Goal: Task Accomplishment & Management: Manage account settings

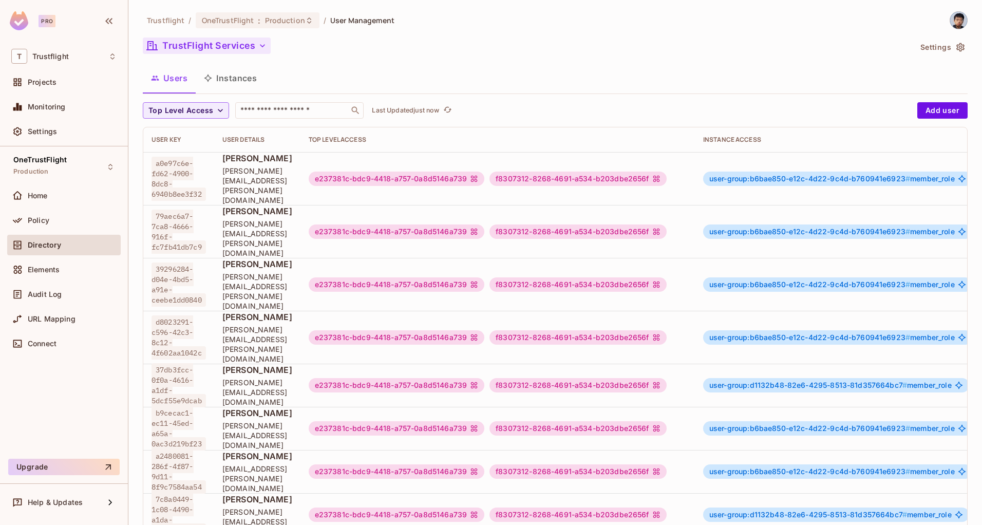
click at [255, 52] on button "TrustFlight Services" at bounding box center [207, 46] width 128 height 16
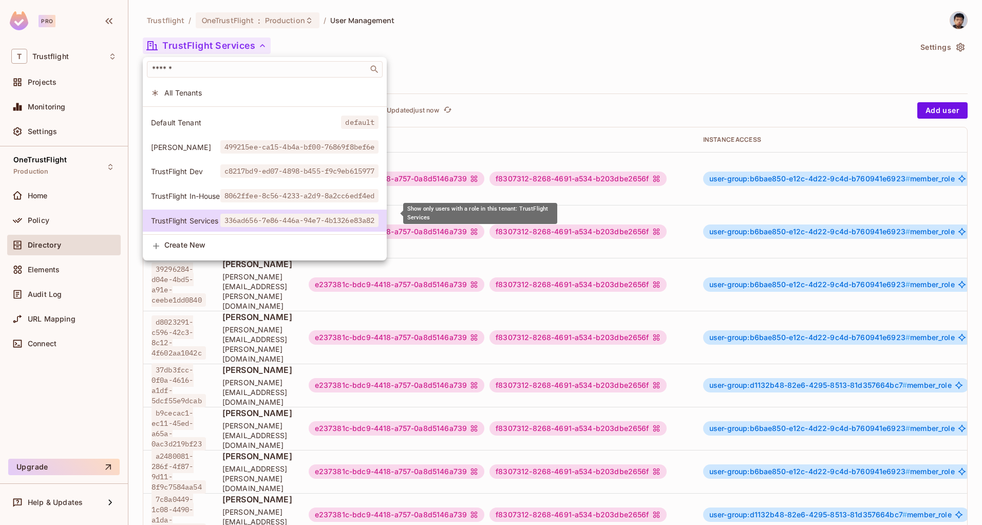
scroll to position [52, 0]
click at [526, 55] on div at bounding box center [491, 262] width 982 height 525
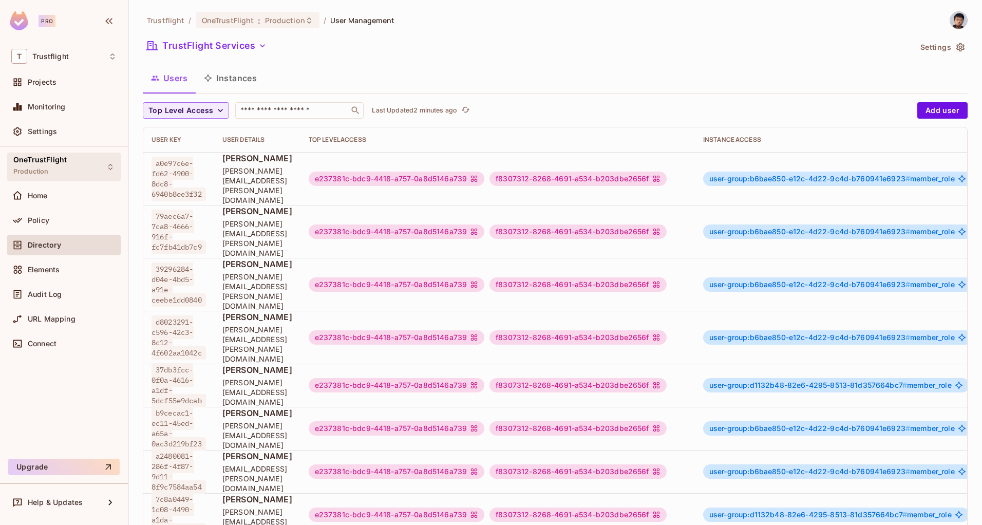
click at [59, 173] on div "OneTrustFlight Production" at bounding box center [39, 167] width 53 height 22
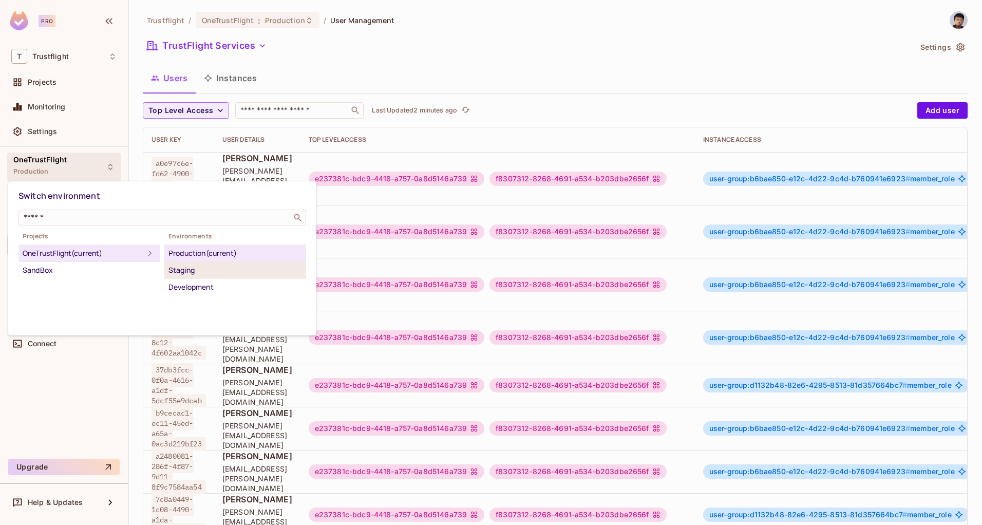
click at [205, 273] on div "Staging" at bounding box center [235, 270] width 134 height 12
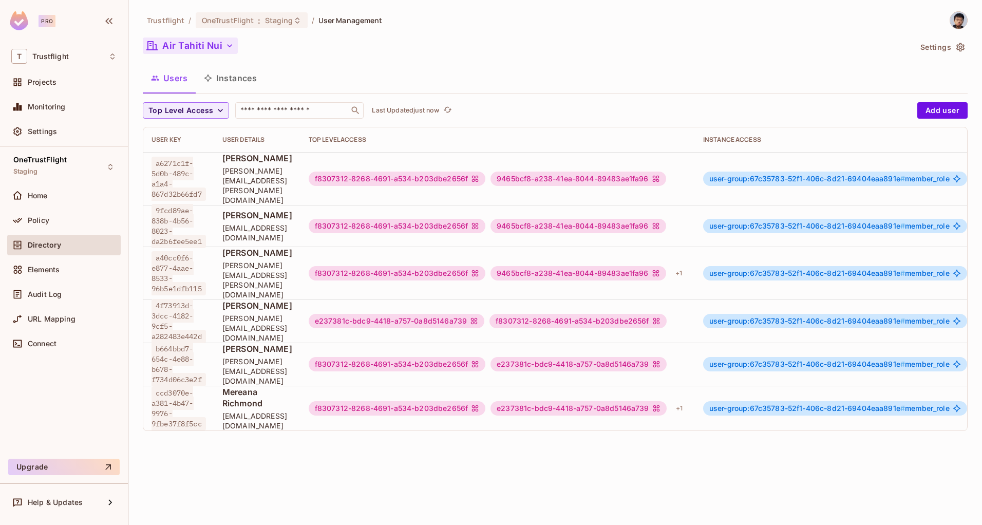
click at [208, 40] on button "Air Tahiti Nui" at bounding box center [190, 46] width 95 height 16
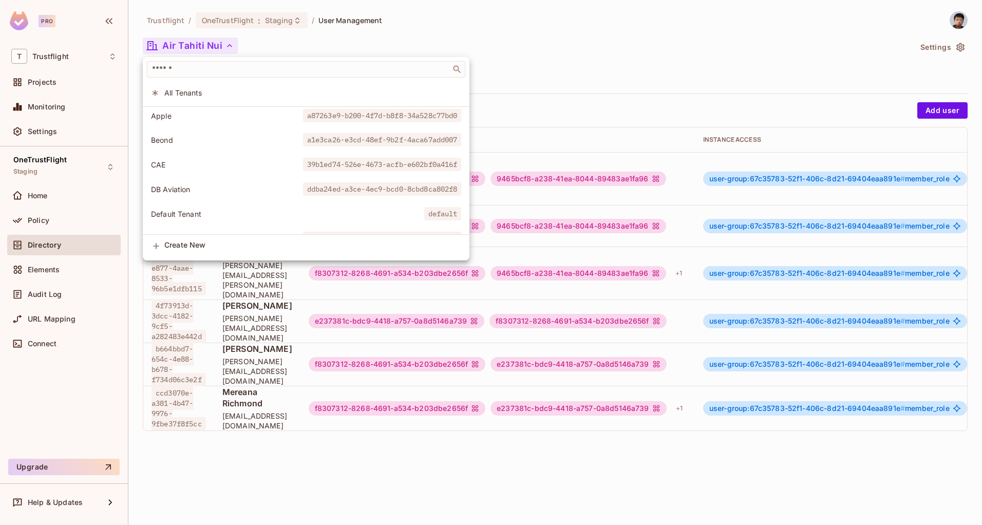
scroll to position [0, 0]
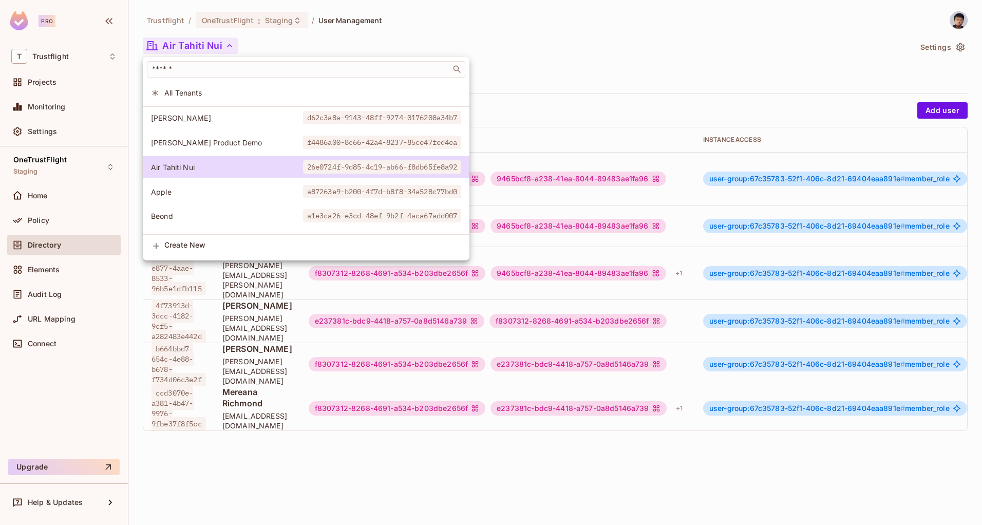
click at [209, 43] on div at bounding box center [491, 262] width 982 height 525
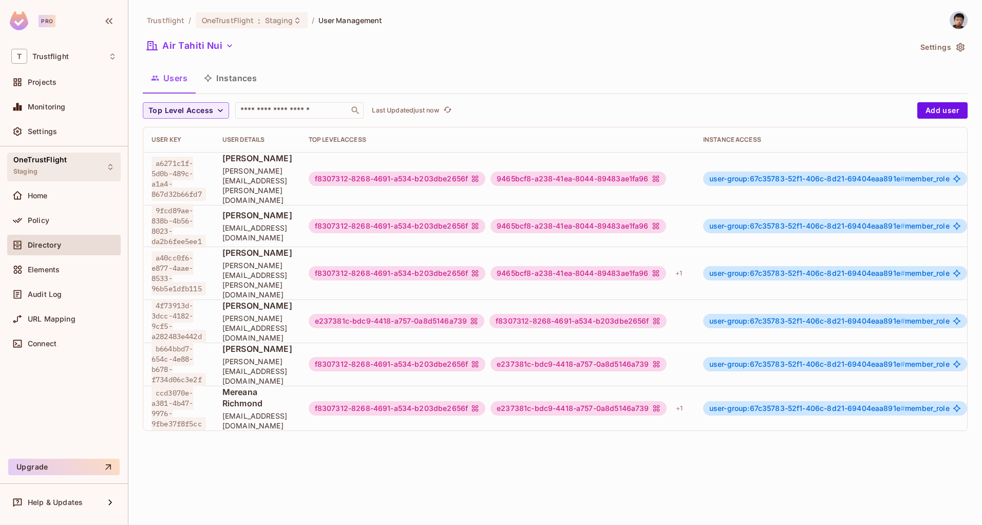
click at [49, 166] on div "OneTrustFlight Staging" at bounding box center [39, 167] width 53 height 22
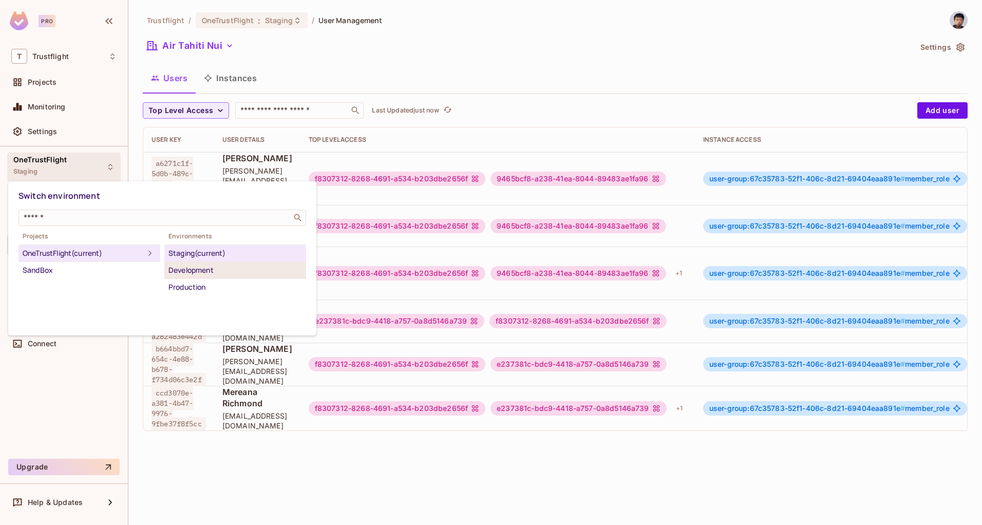
click at [192, 266] on div "Development" at bounding box center [235, 270] width 134 height 12
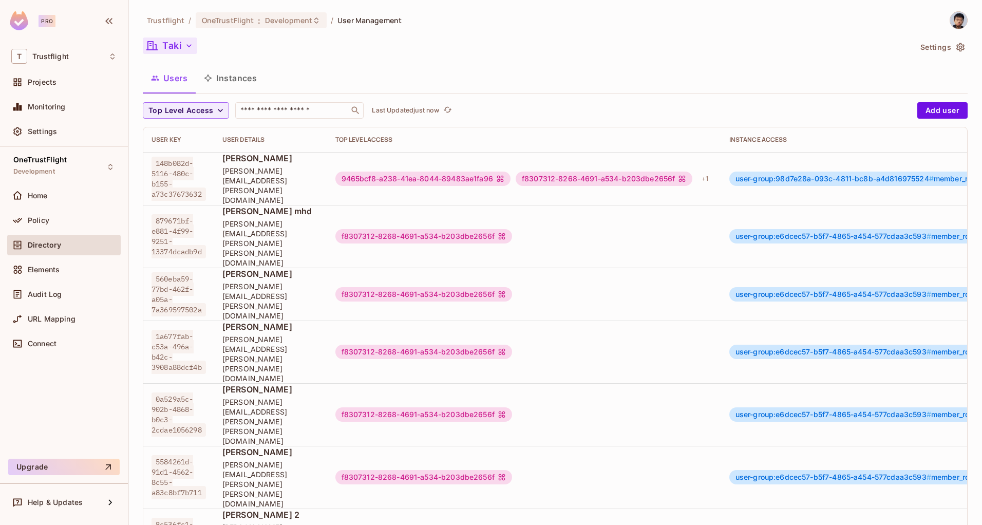
click at [181, 45] on button "Taki" at bounding box center [170, 46] width 54 height 16
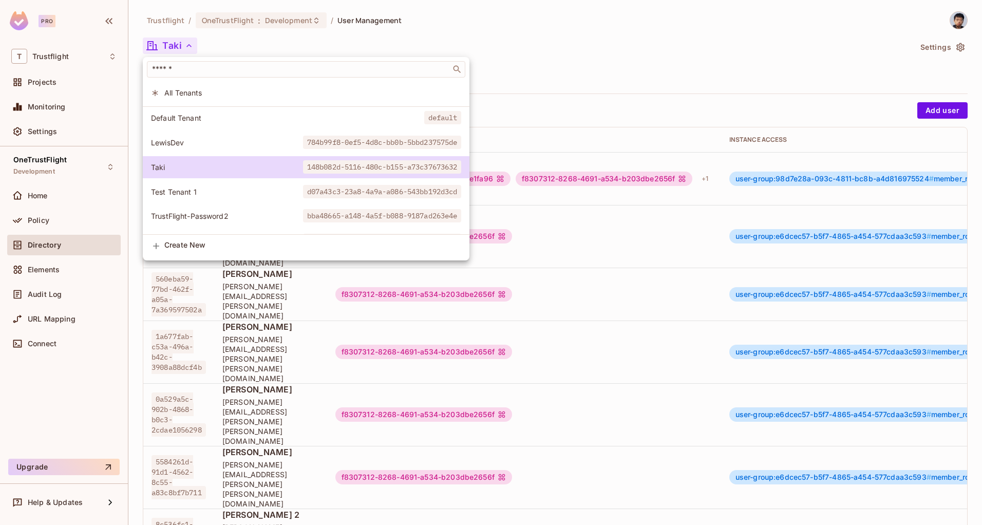
click at [262, 52] on div at bounding box center [491, 262] width 982 height 525
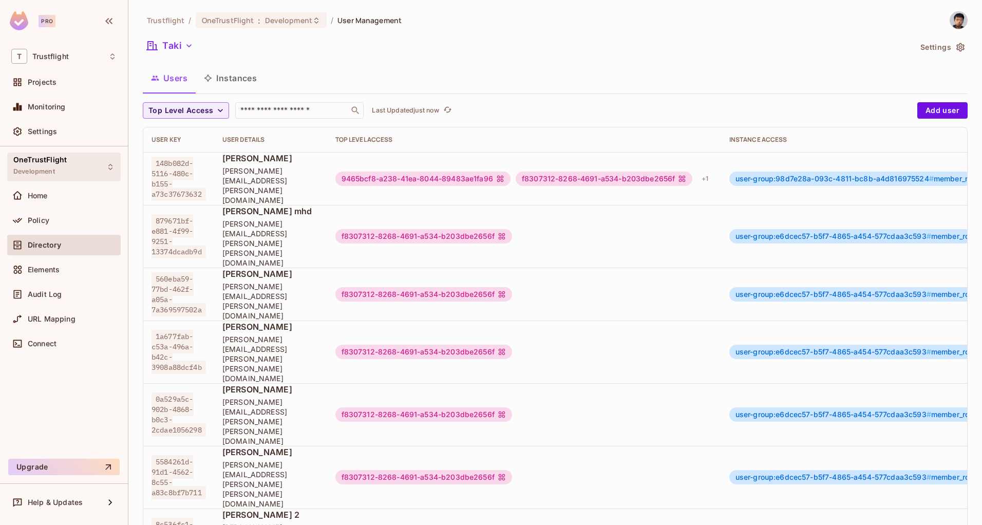
click at [73, 156] on div "OneTrustFlight Development" at bounding box center [64, 167] width 114 height 28
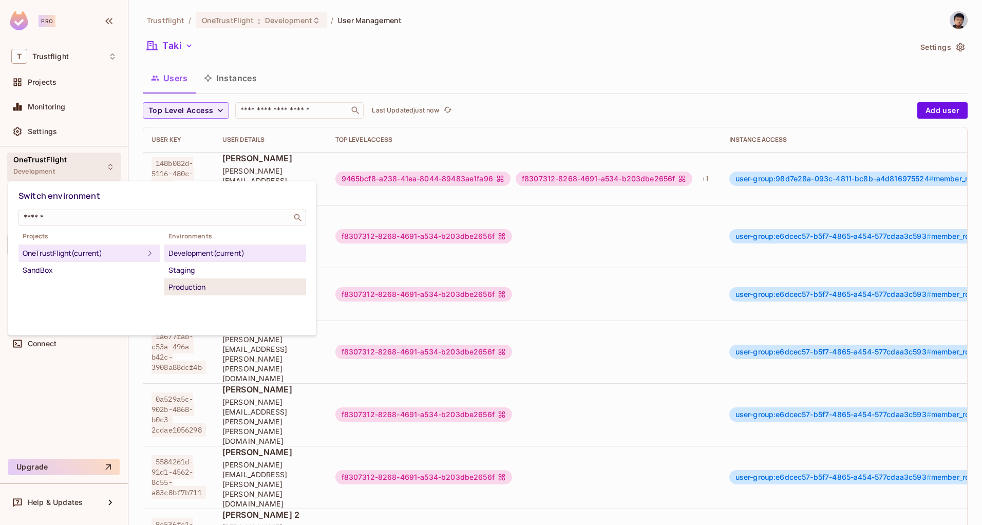
click at [231, 286] on div "Production" at bounding box center [235, 287] width 134 height 12
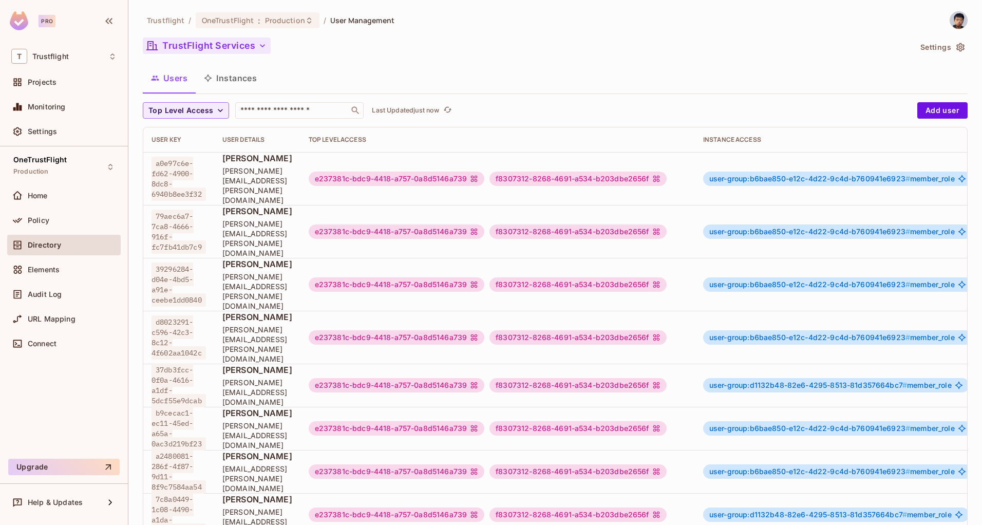
click at [258, 52] on button "TrustFlight Services" at bounding box center [207, 46] width 128 height 16
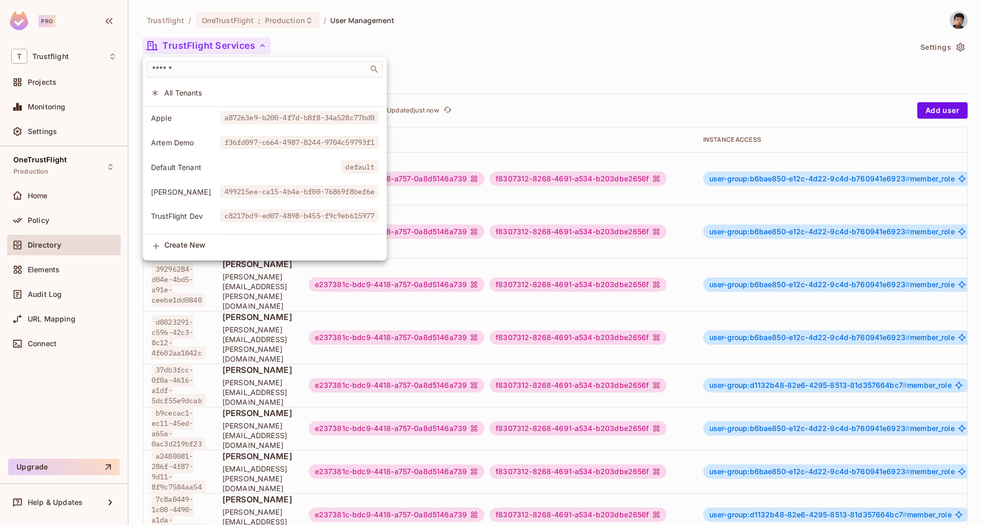
click at [540, 62] on div at bounding box center [491, 262] width 982 height 525
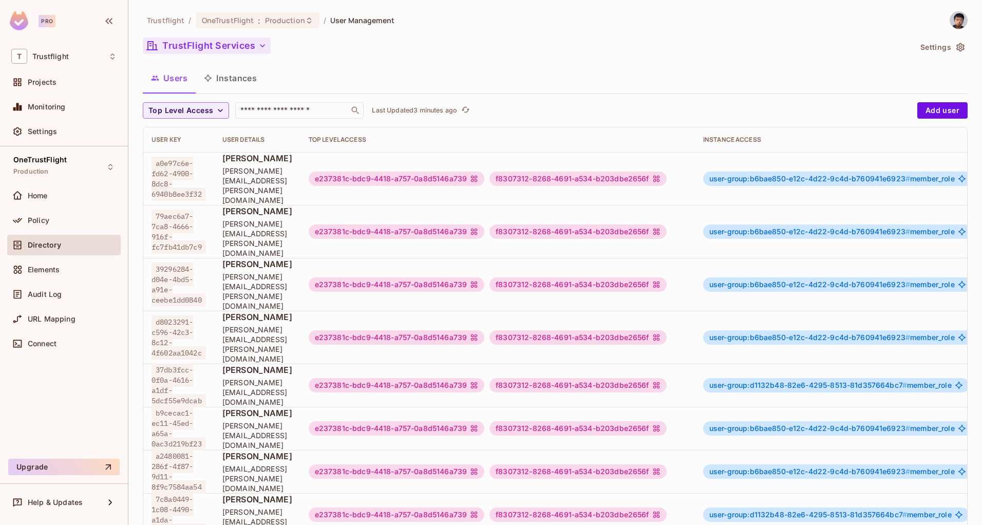
click at [230, 44] on button "TrustFlight Services" at bounding box center [207, 46] width 128 height 16
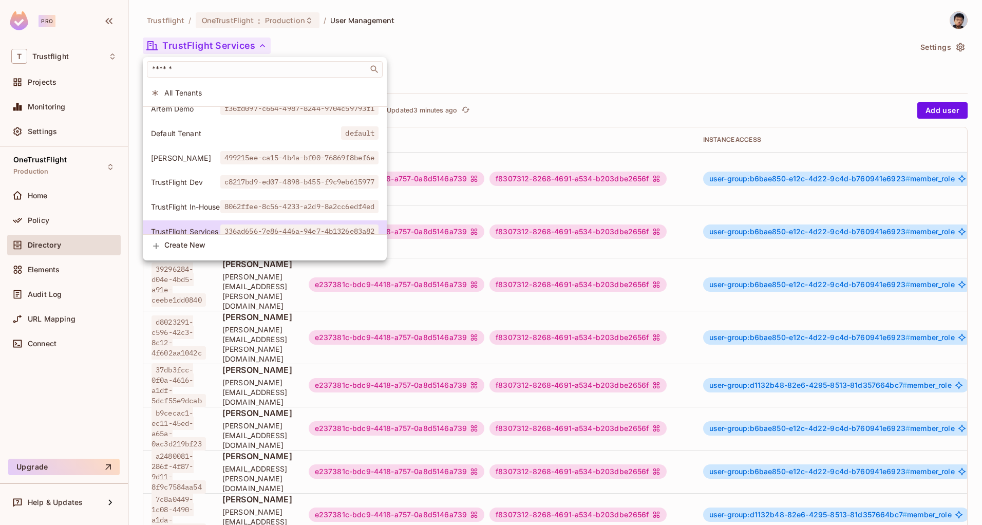
scroll to position [52, 0]
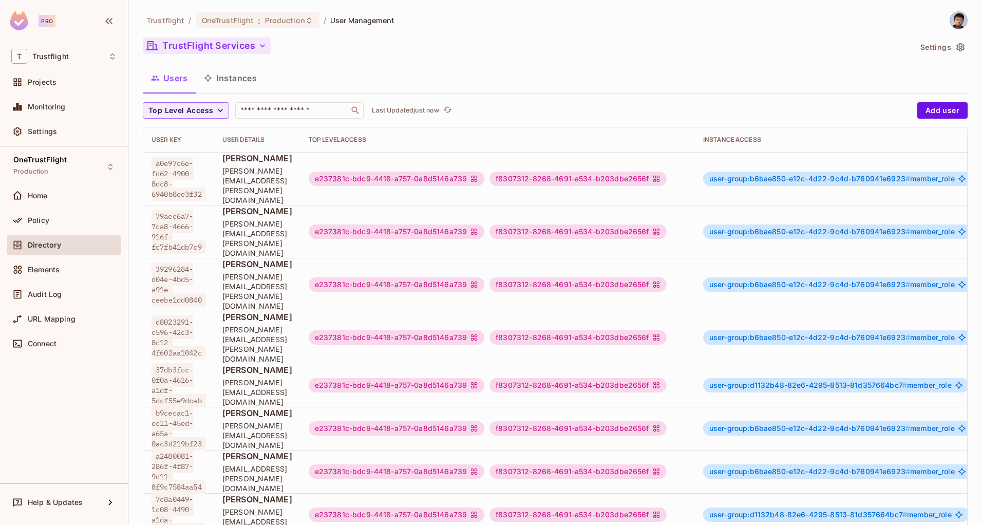
click at [208, 49] on button "TrustFlight Services" at bounding box center [207, 46] width 128 height 16
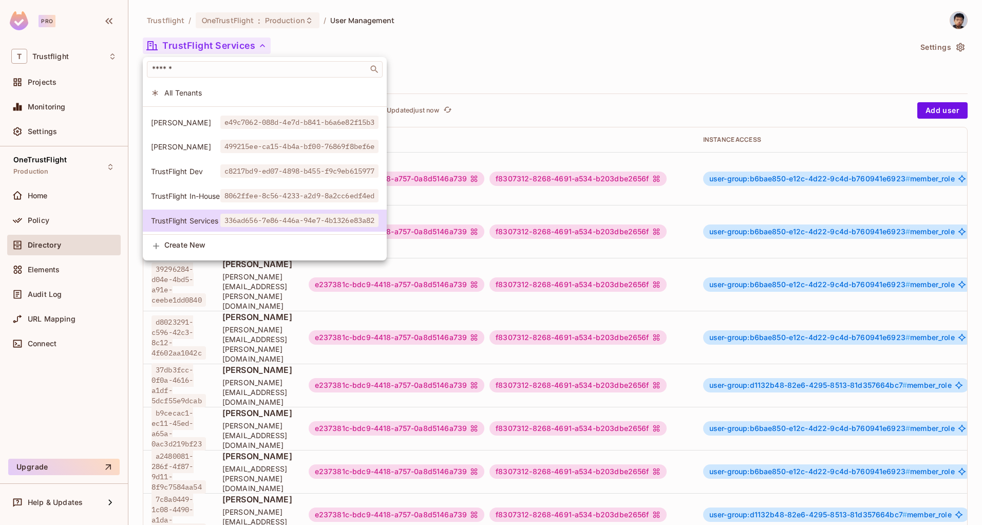
scroll to position [67, 0]
click at [168, 127] on span "[PERSON_NAME]" at bounding box center [185, 125] width 69 height 10
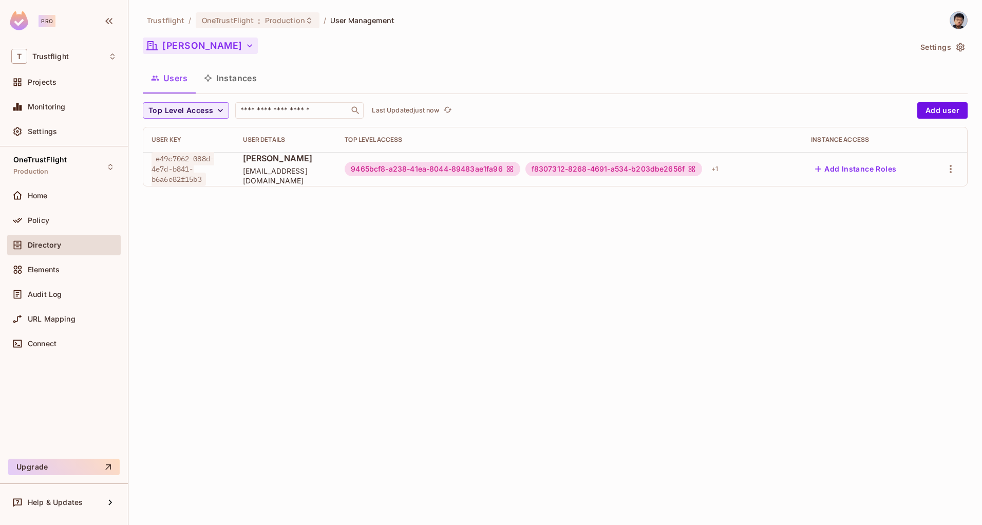
click at [209, 49] on button "[PERSON_NAME]" at bounding box center [200, 46] width 115 height 16
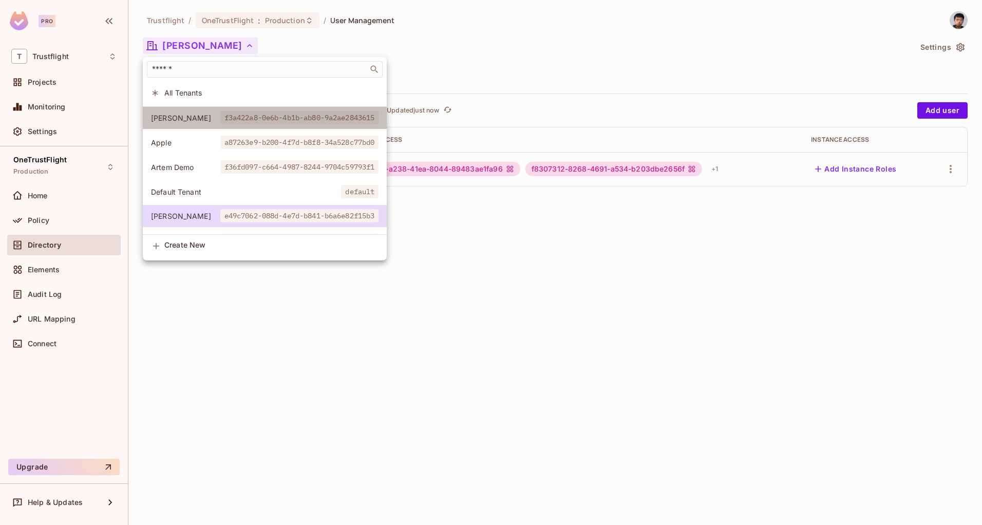
click at [275, 121] on span "f3a422a8-0e6b-4b1b-ab80-9a2ae2843615" at bounding box center [299, 117] width 159 height 13
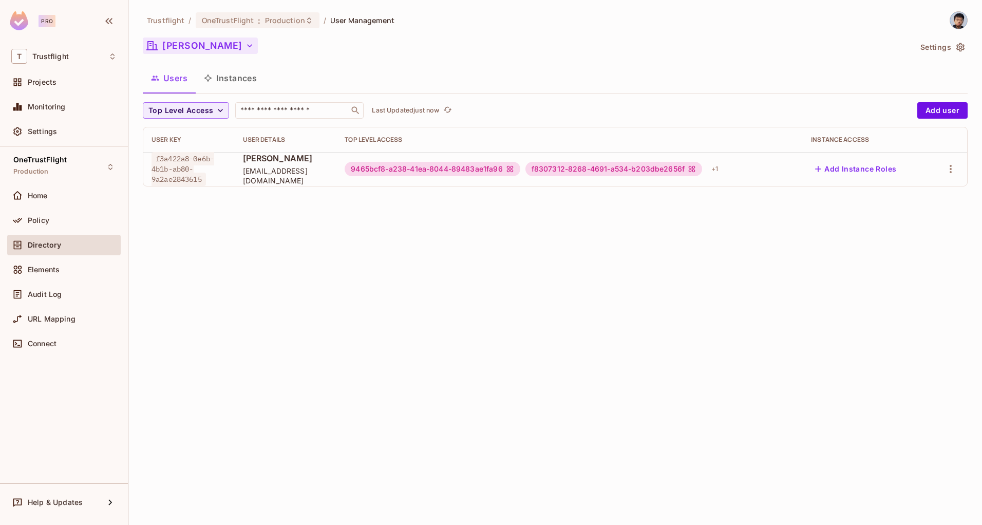
click at [230, 46] on button "[PERSON_NAME]" at bounding box center [200, 46] width 115 height 16
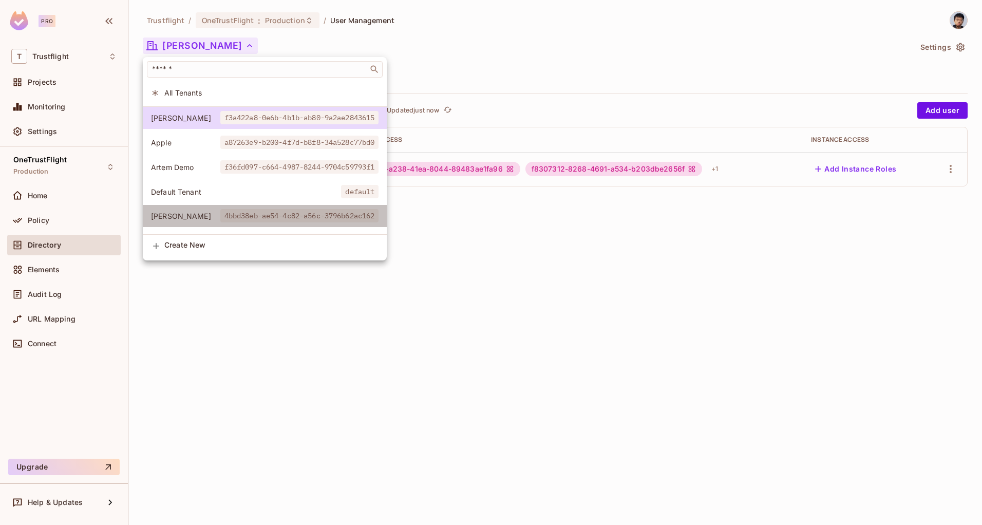
click at [186, 216] on span "[PERSON_NAME]" at bounding box center [185, 216] width 69 height 10
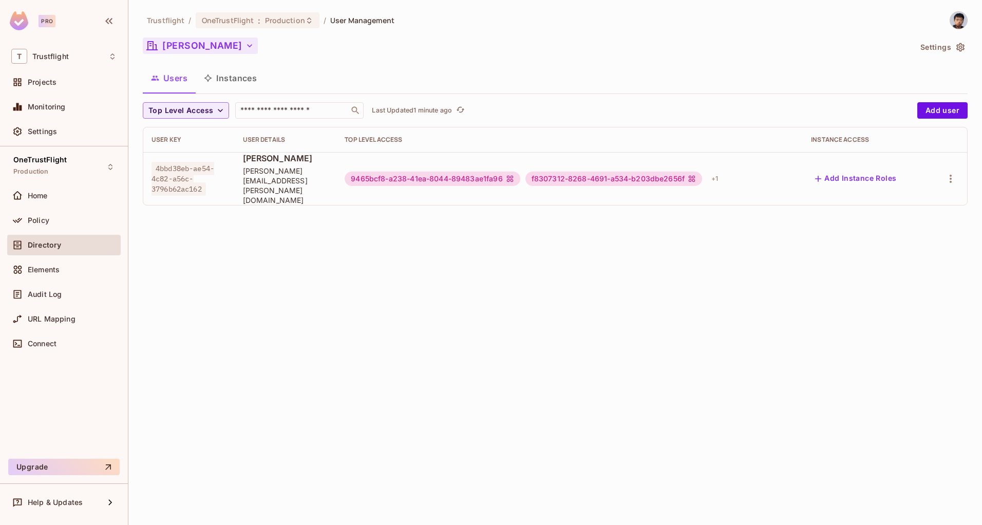
click at [175, 49] on button "[PERSON_NAME]" at bounding box center [200, 46] width 115 height 16
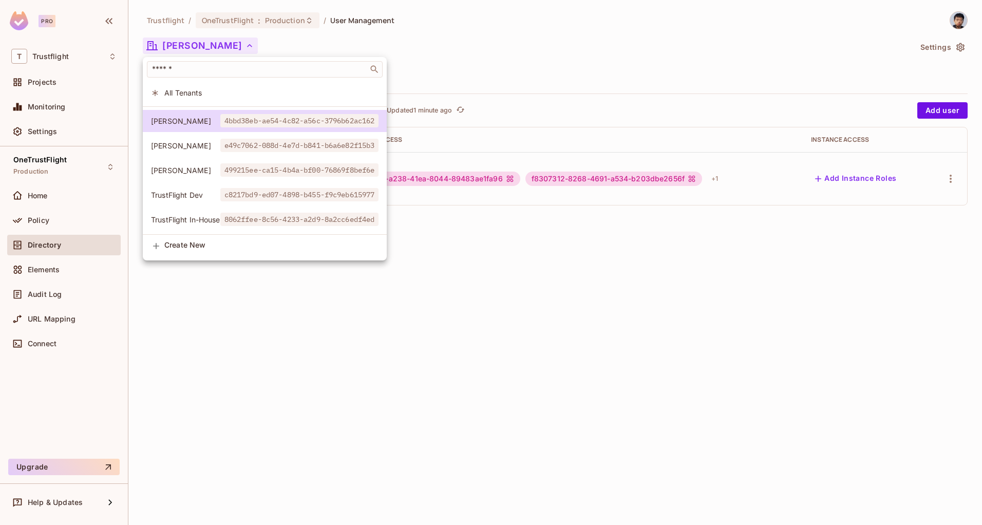
scroll to position [126, 0]
drag, startPoint x: 926, startPoint y: 67, endPoint x: 930, endPoint y: 61, distance: 7.8
click at [926, 67] on div at bounding box center [491, 262] width 982 height 525
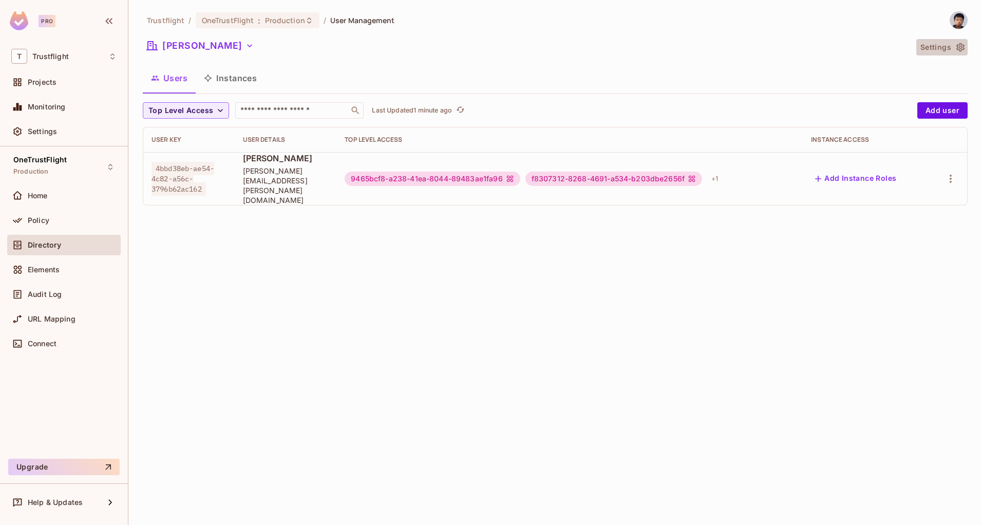
click at [934, 48] on button "Settings" at bounding box center [941, 47] width 51 height 16
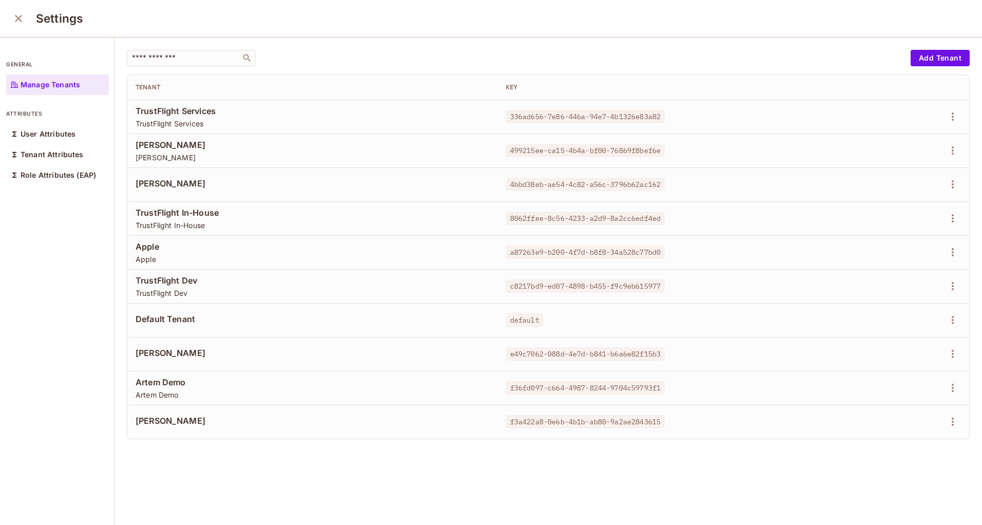
scroll to position [1, 0]
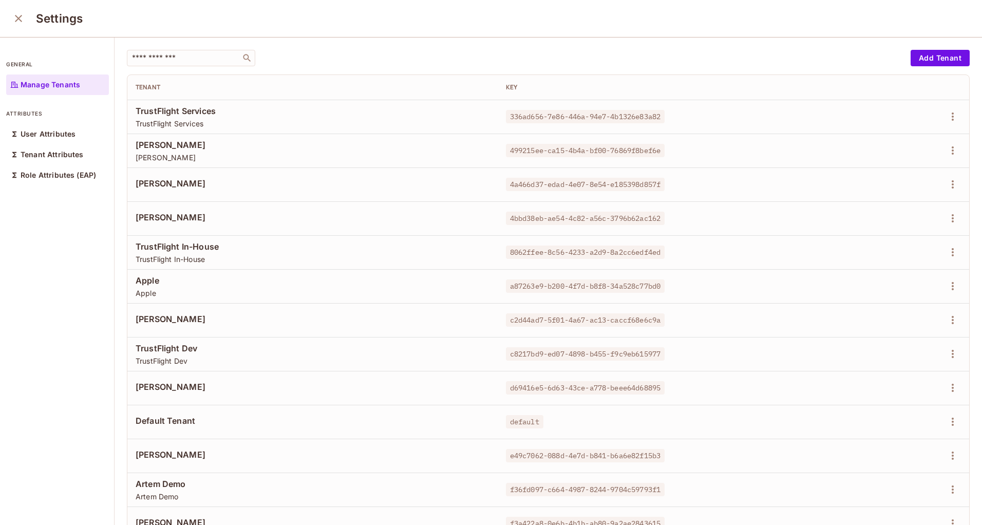
click at [22, 18] on icon "close" at bounding box center [18, 18] width 12 height 12
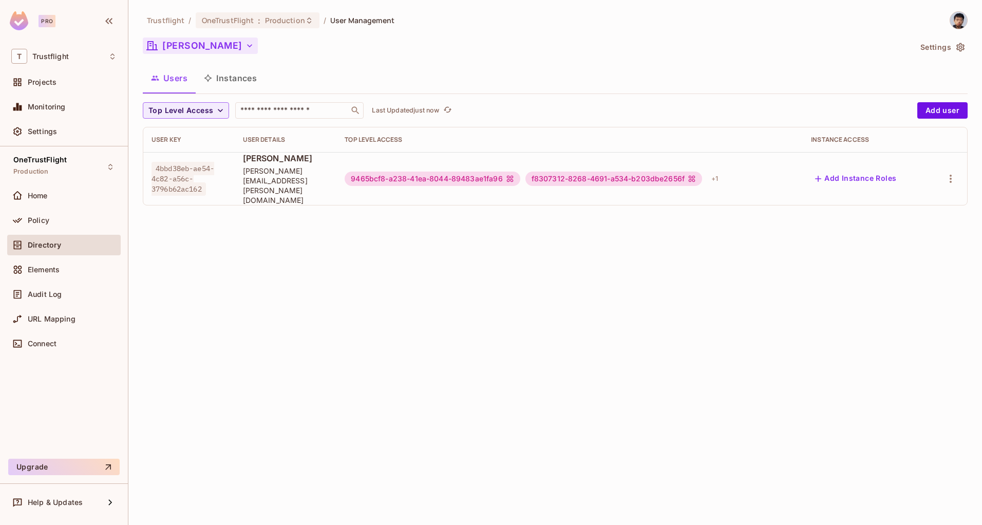
click at [203, 45] on button "[PERSON_NAME]" at bounding box center [200, 46] width 115 height 16
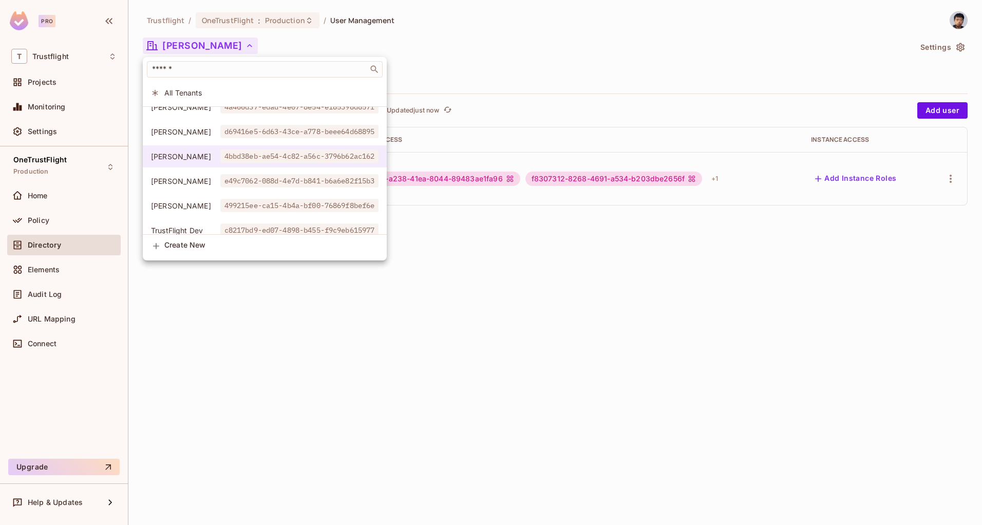
scroll to position [132, 0]
click at [176, 136] on span "[PERSON_NAME]" at bounding box center [185, 134] width 69 height 10
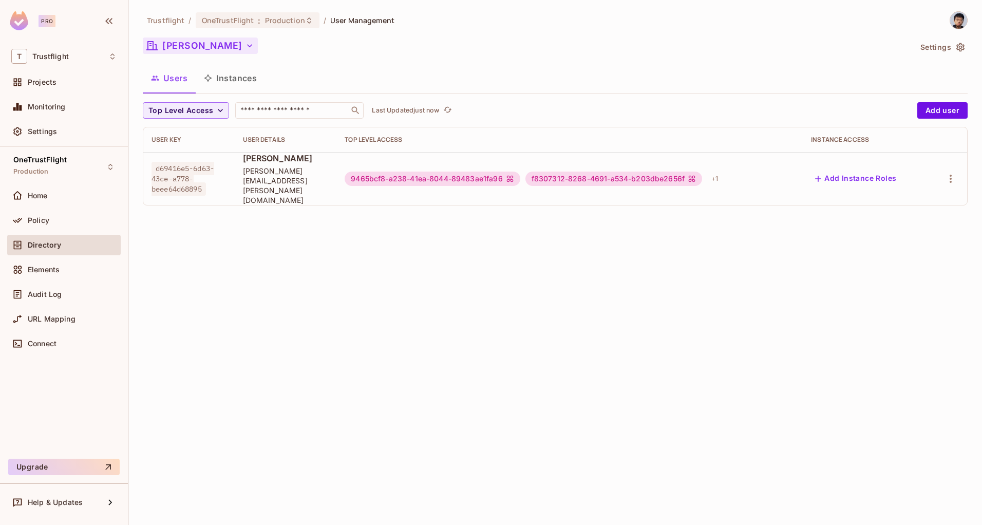
click at [179, 41] on button "[PERSON_NAME]" at bounding box center [200, 46] width 115 height 16
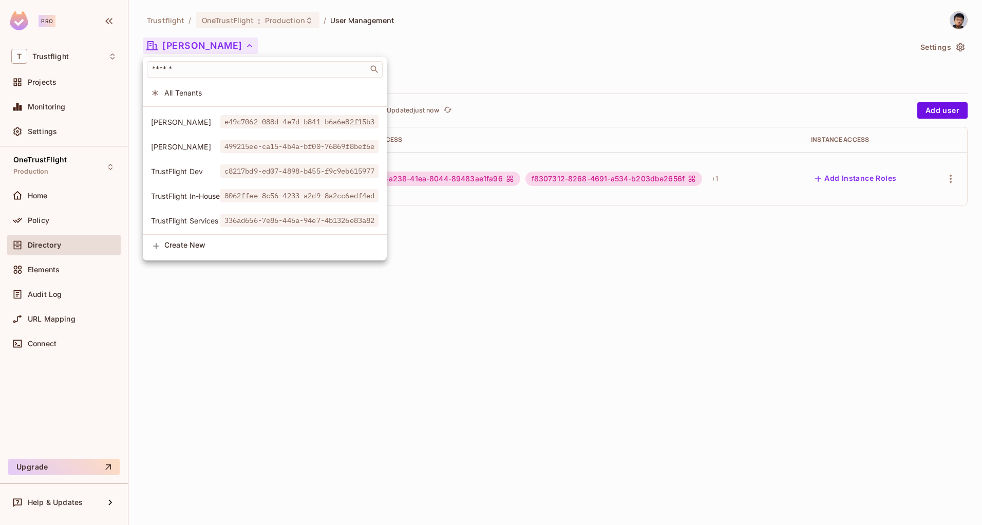
scroll to position [184, 0]
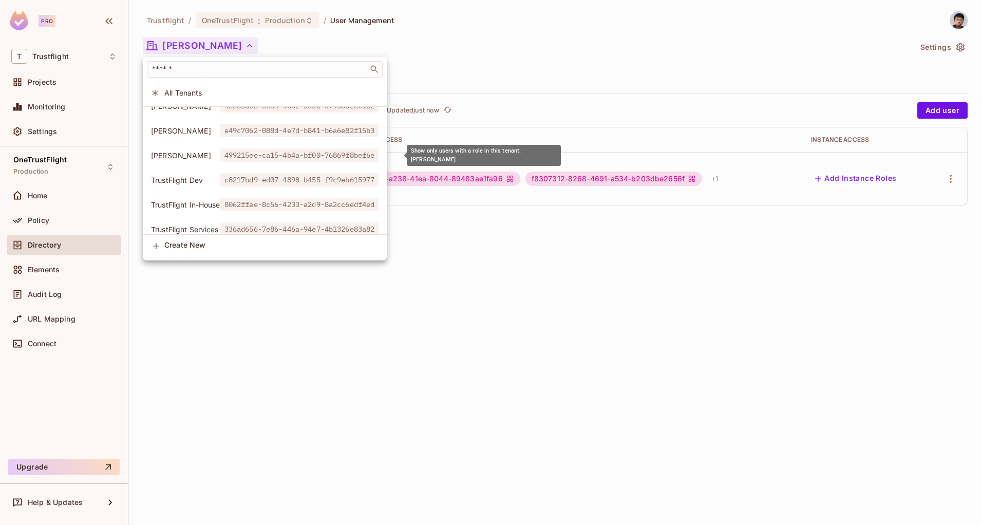
click at [186, 153] on span "[PERSON_NAME]" at bounding box center [185, 156] width 69 height 10
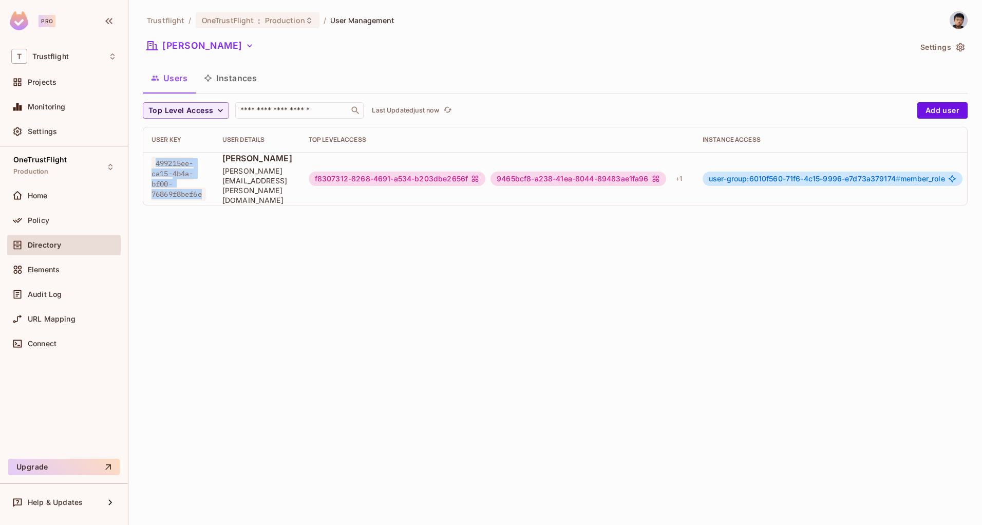
scroll to position [2, 0]
drag, startPoint x: 156, startPoint y: 159, endPoint x: 205, endPoint y: 186, distance: 56.3
click at [205, 186] on span "499215ee-ca15-4b4a-bf00-76869f8bef6e" at bounding box center [179, 179] width 54 height 44
copy span "499215ee-ca15-4b4a-bf00-76869f8bef6e"
click at [339, 234] on div "Trustflight / OneTrustFlight : Production / User Management [PERSON_NAME] Demo …" at bounding box center [555, 262] width 854 height 525
